Goal: Task Accomplishment & Management: Manage account settings

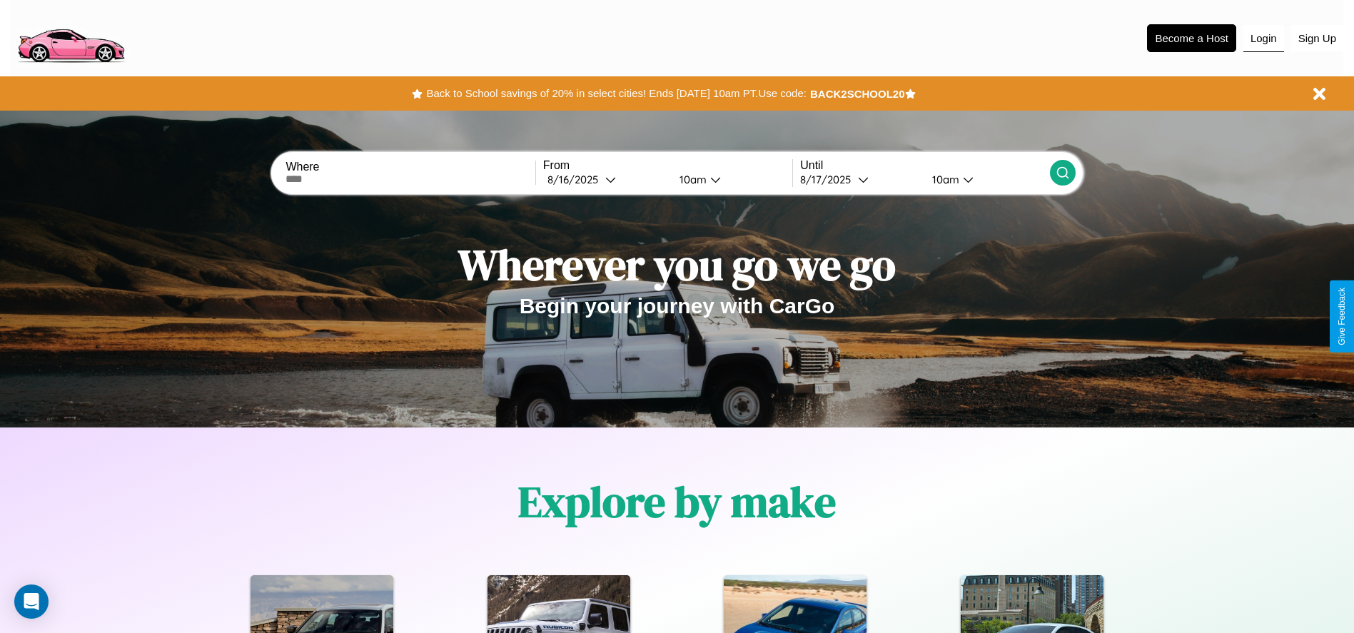
click at [1263, 38] on button "Login" at bounding box center [1263, 38] width 41 height 27
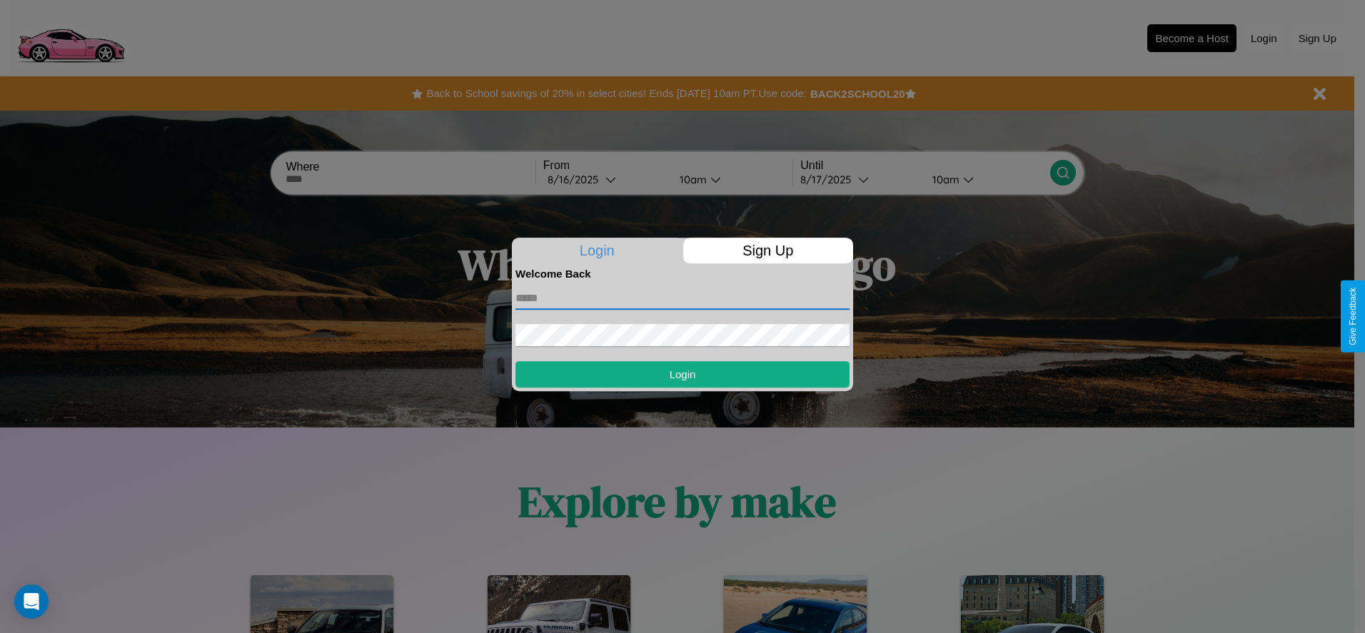
click at [682, 298] on input "text" at bounding box center [682, 298] width 334 height 23
type input "**********"
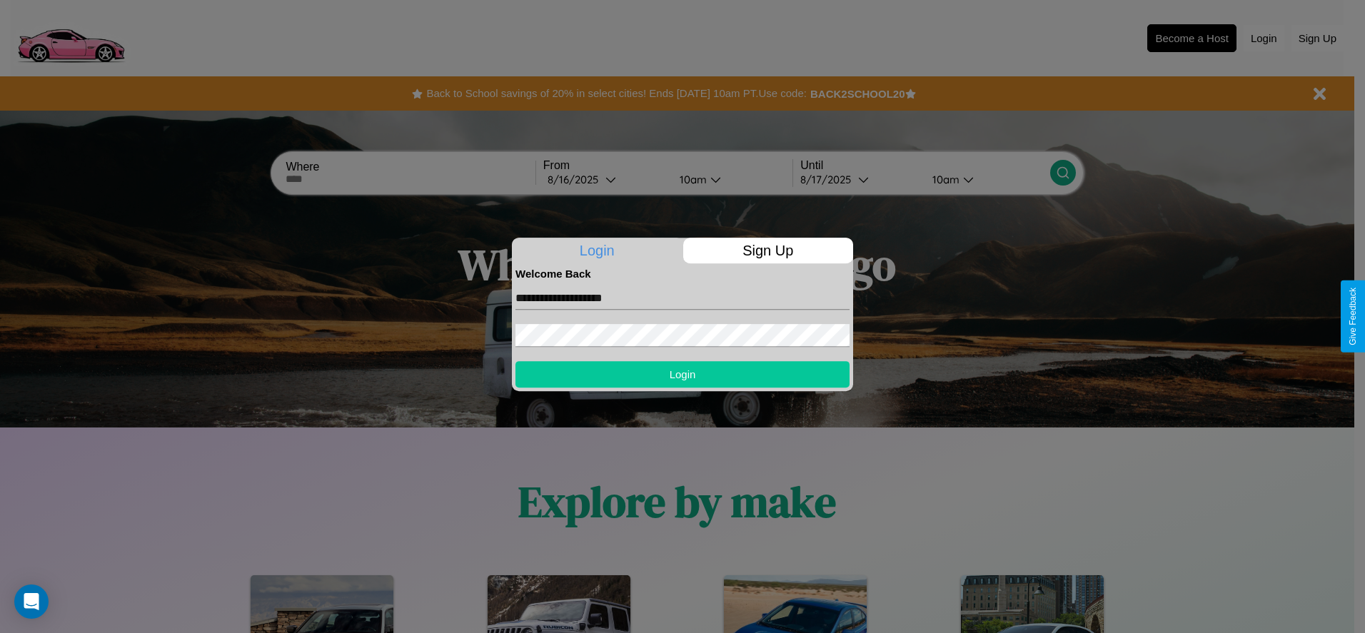
click at [682, 374] on button "Login" at bounding box center [682, 374] width 334 height 26
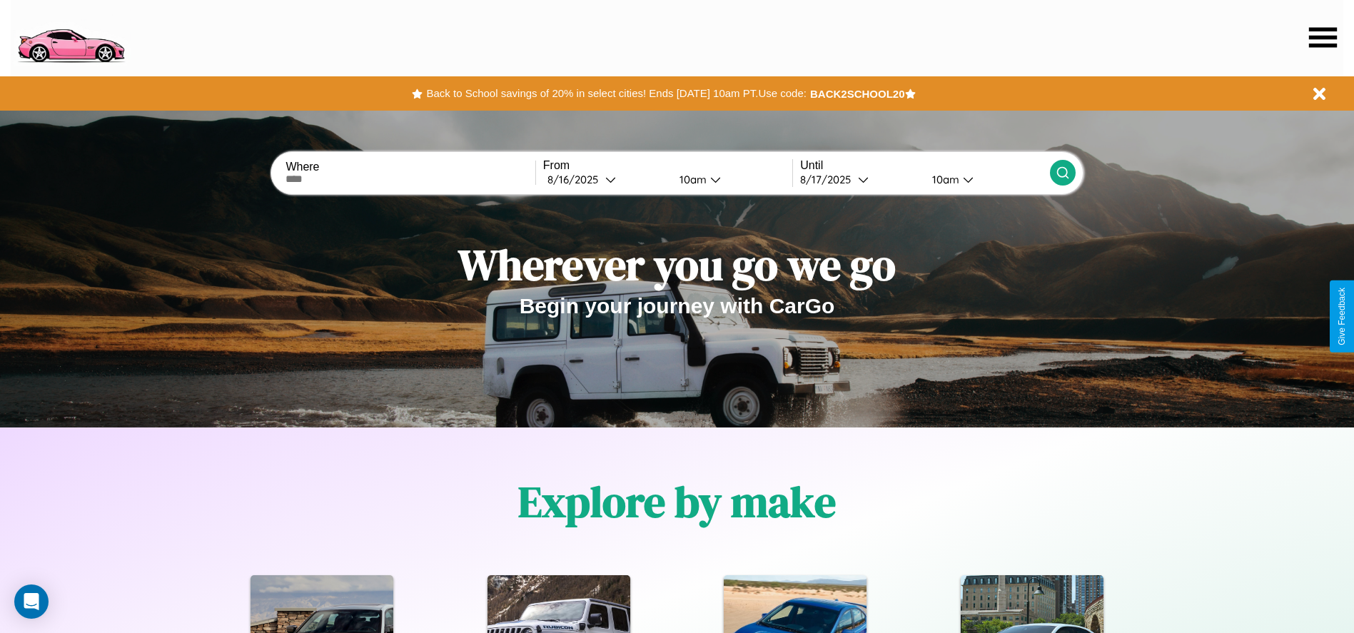
click at [1323, 37] on icon at bounding box center [1323, 37] width 28 height 20
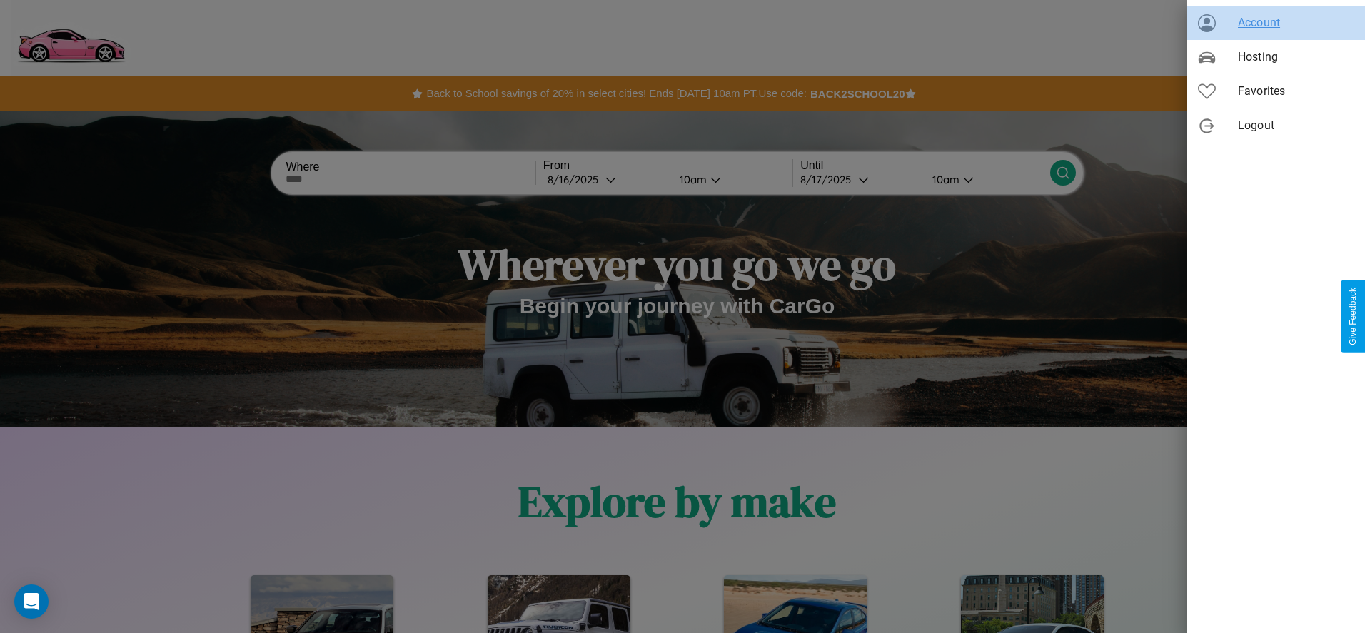
click at [1276, 23] on span "Account" at bounding box center [1296, 22] width 116 height 17
